Goal: Information Seeking & Learning: Check status

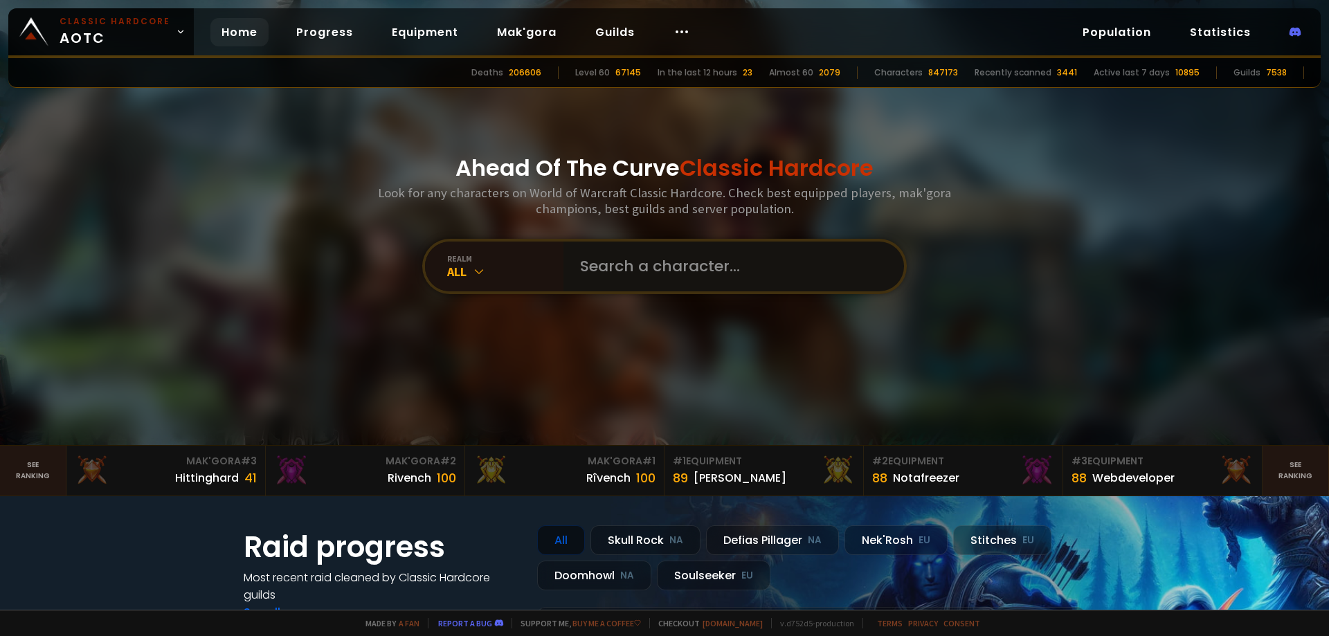
click at [668, 269] on input "text" at bounding box center [730, 267] width 316 height 50
type input "Blackseven"
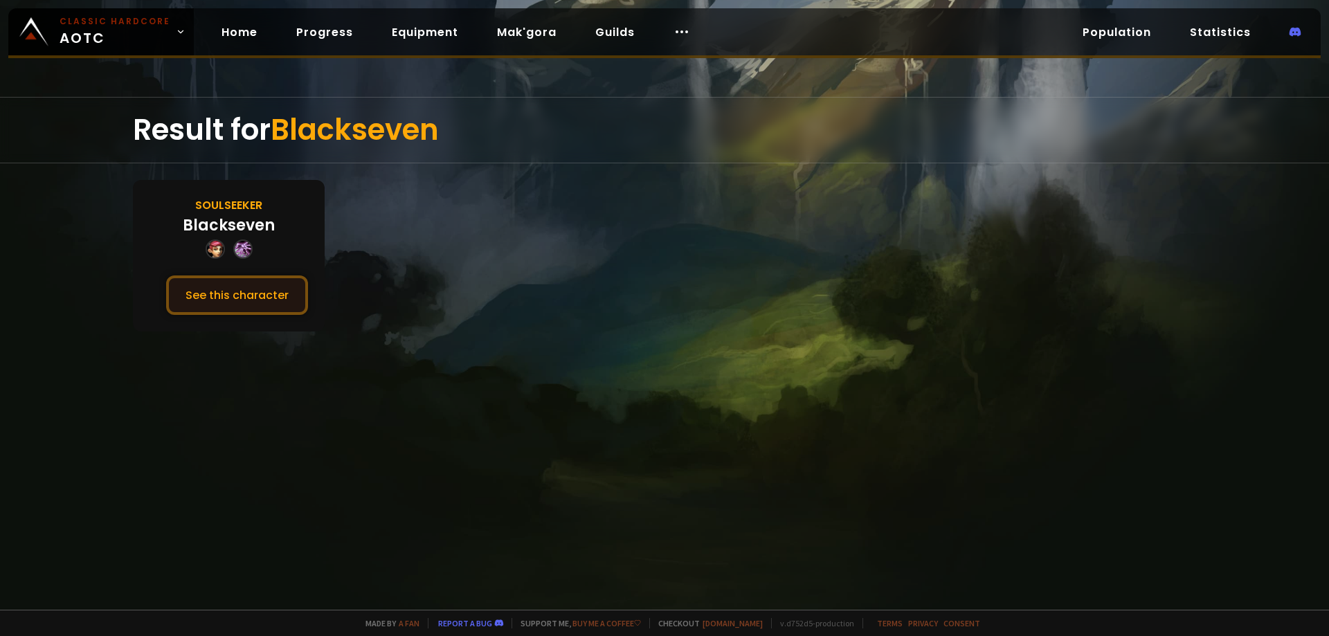
click at [236, 296] on button "See this character" at bounding box center [237, 294] width 142 height 39
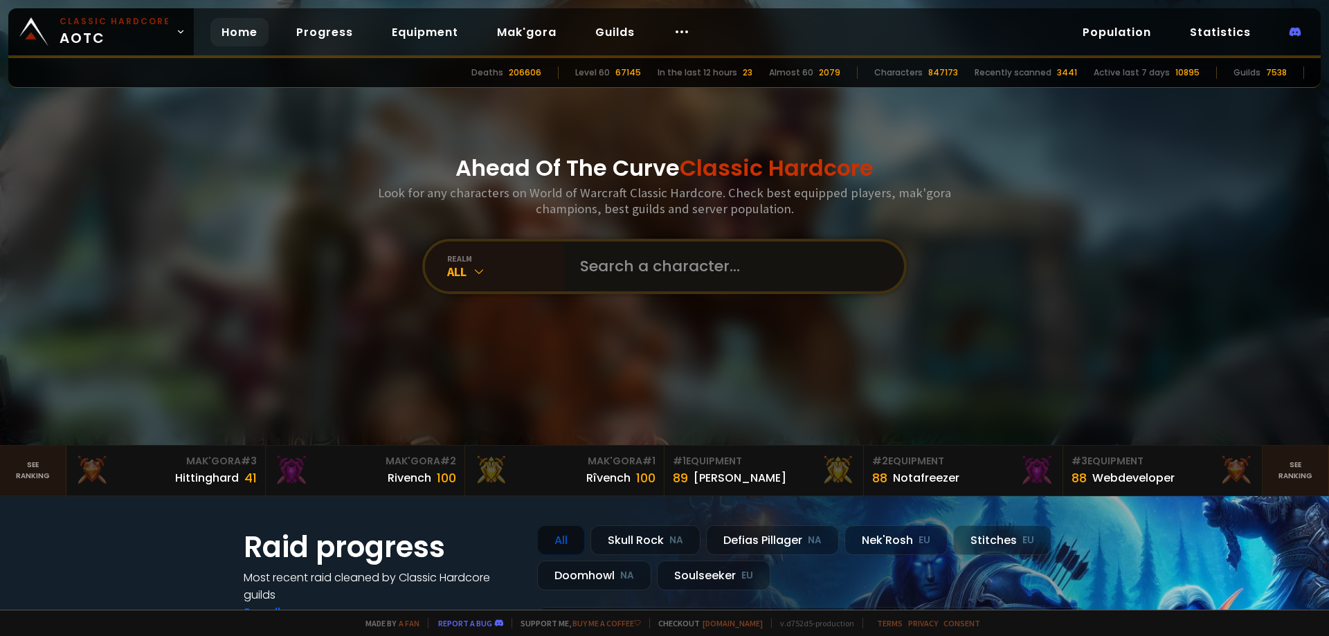
click at [738, 275] on input "text" at bounding box center [730, 267] width 316 height 50
type input "Luckydragon"
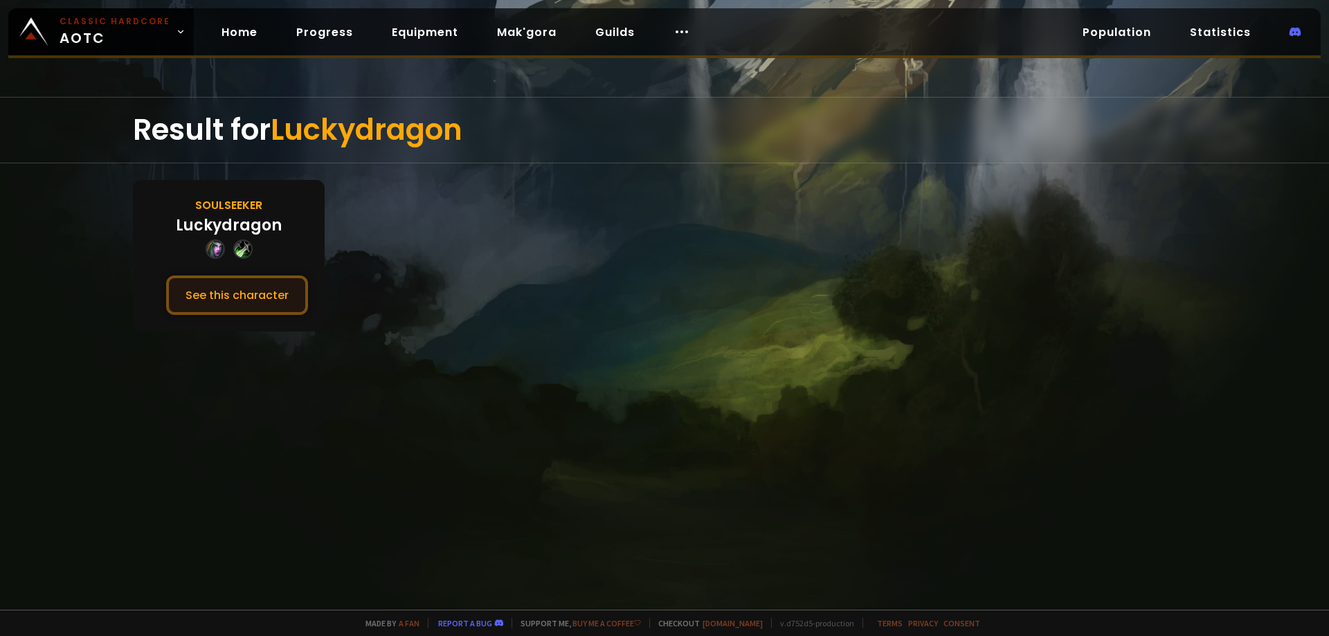
drag, startPoint x: 220, startPoint y: 299, endPoint x: 244, endPoint y: 313, distance: 27.3
click at [221, 299] on button "See this character" at bounding box center [237, 294] width 142 height 39
